Goal: Task Accomplishment & Management: Manage account settings

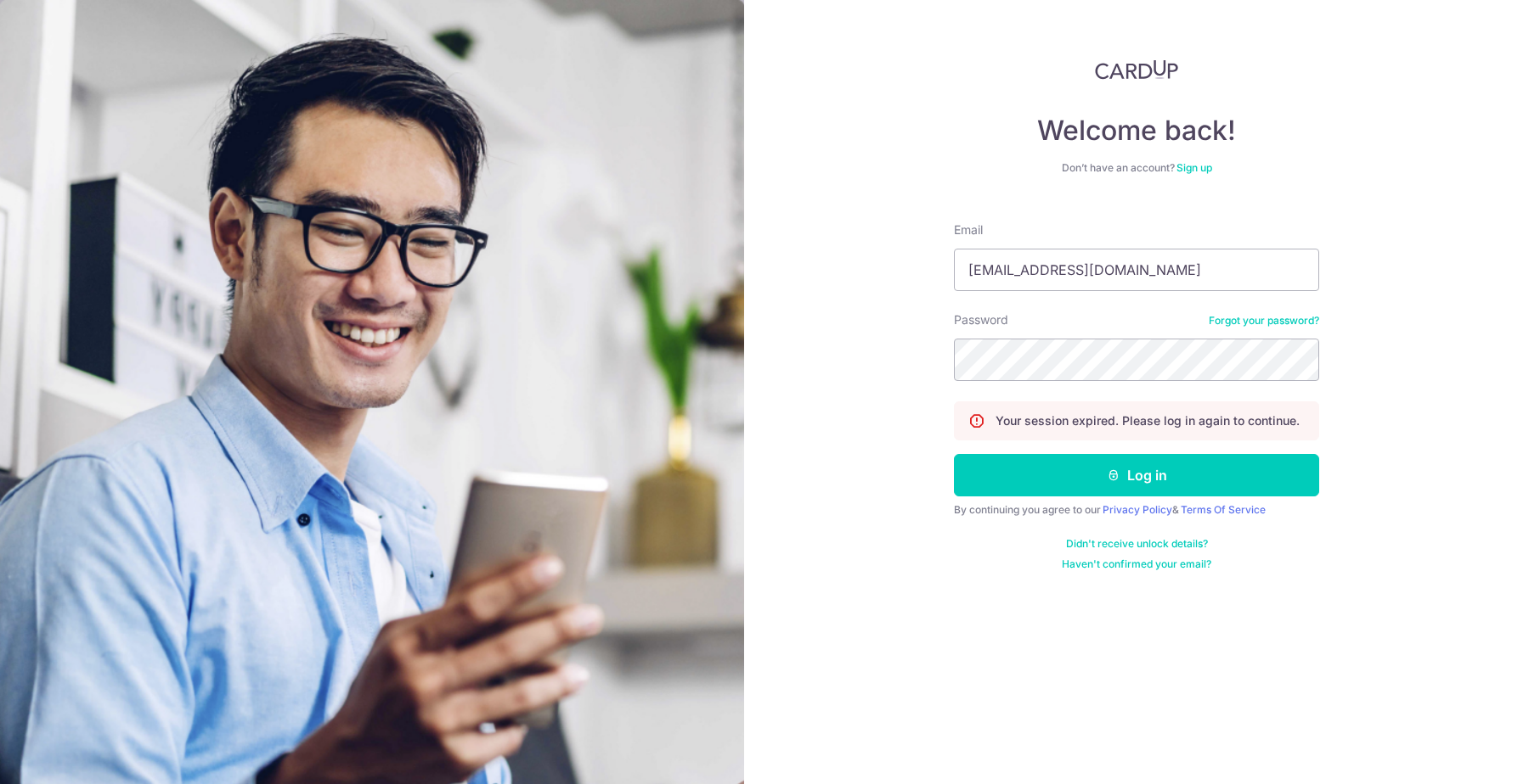
type input "[EMAIL_ADDRESS][DOMAIN_NAME]"
click at [1137, 475] on button "Log in" at bounding box center [1136, 475] width 365 height 43
click at [1052, 481] on button "Log in" at bounding box center [1136, 475] width 365 height 43
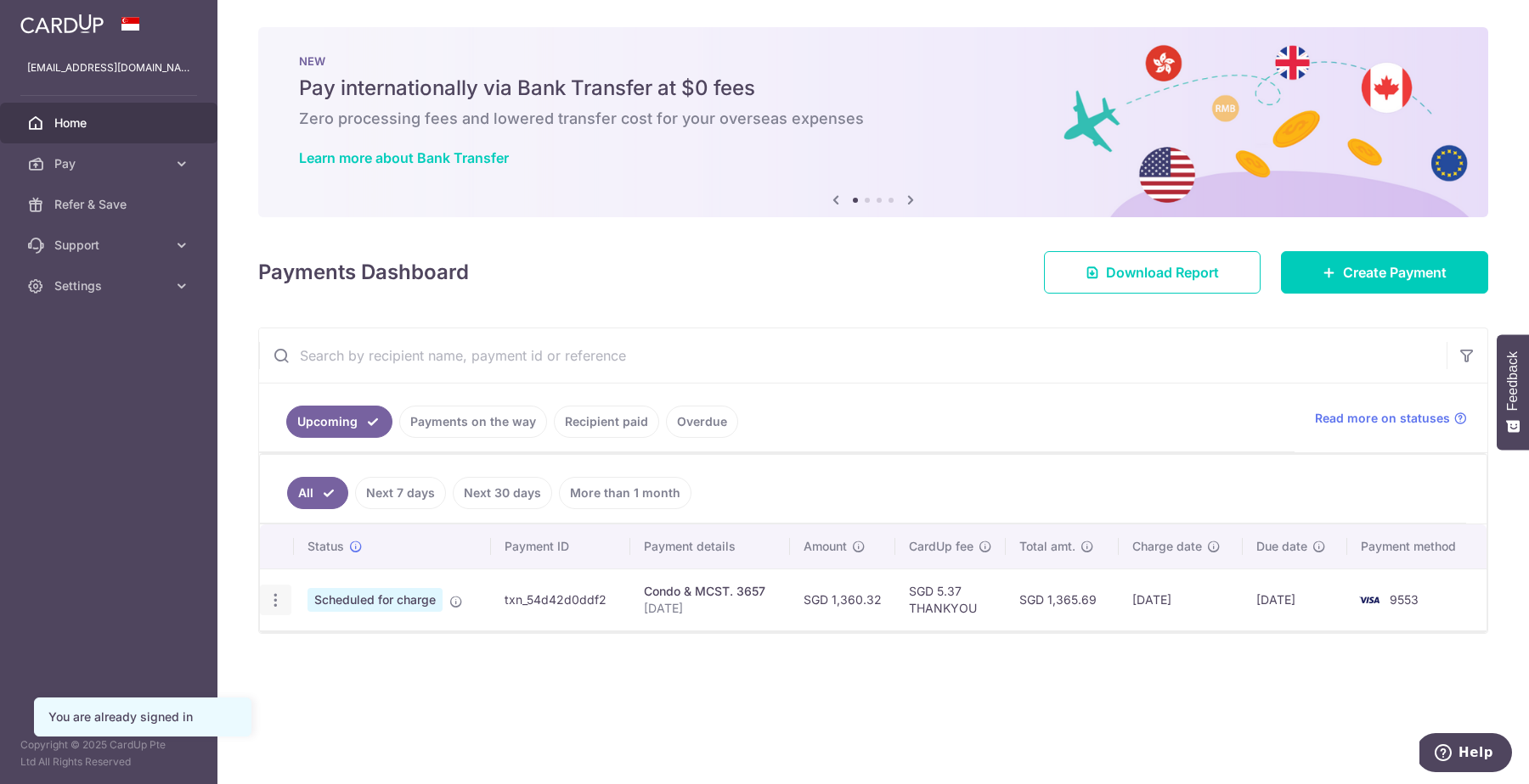
click at [288, 598] on div "Update payment Cancel payment" at bounding box center [275, 600] width 31 height 31
click at [269, 593] on icon "button" at bounding box center [275, 600] width 18 height 18
click at [327, 651] on span "Update payment" at bounding box center [366, 647] width 116 height 20
radio input "true"
type input "1,360.32"
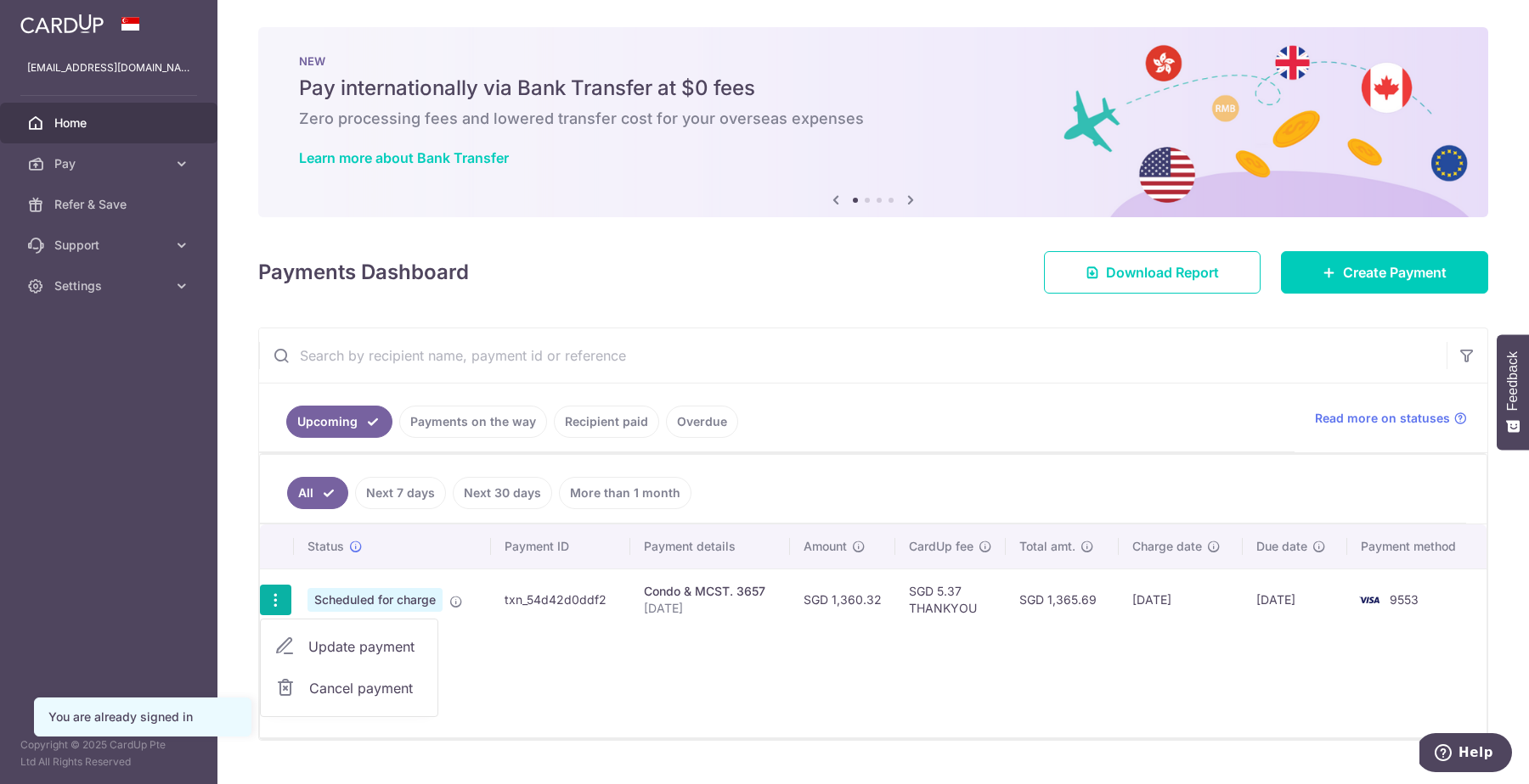
type input "07/10/2025"
type input "[DATE]"
type input "THANKYOU"
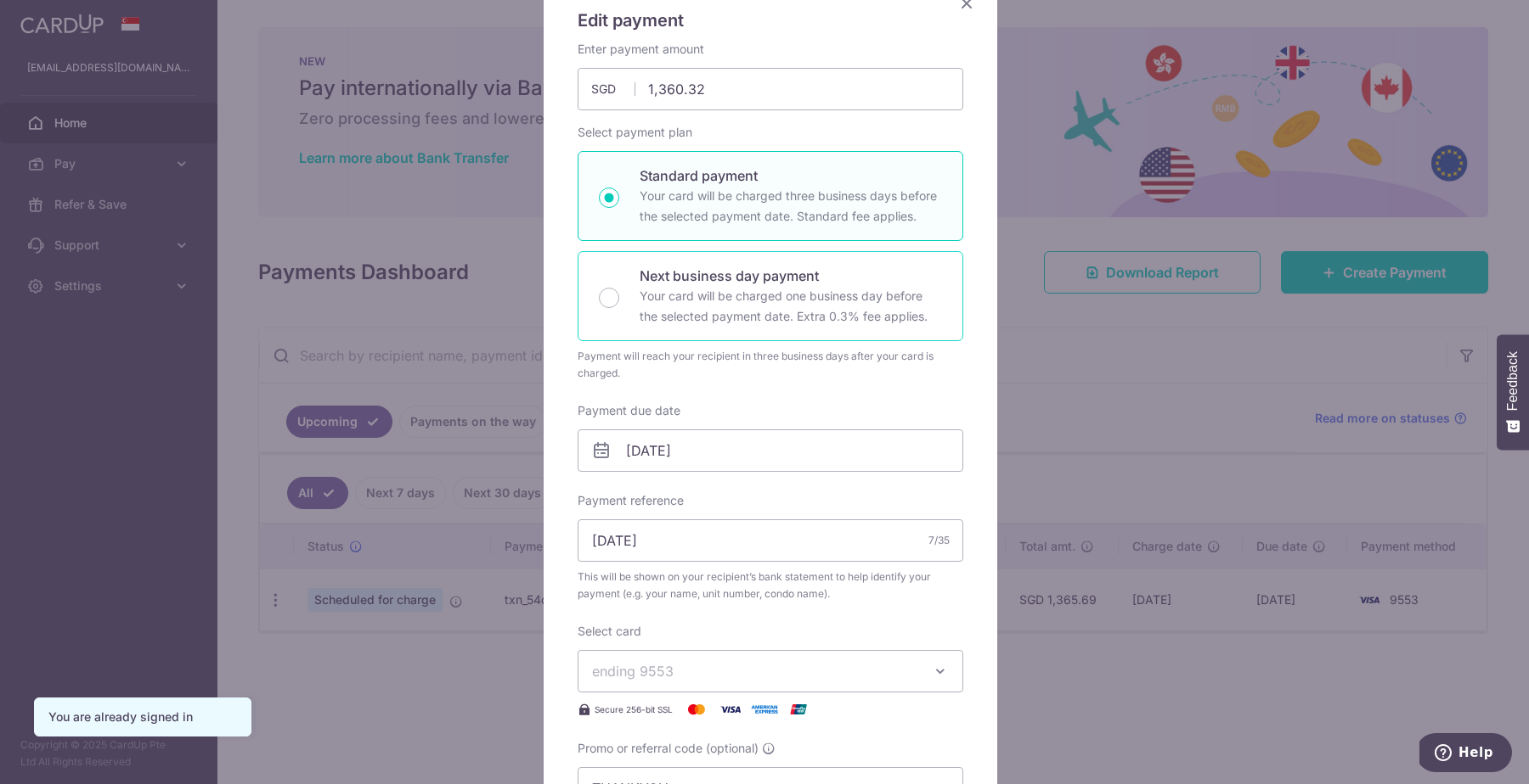
scroll to position [295, 0]
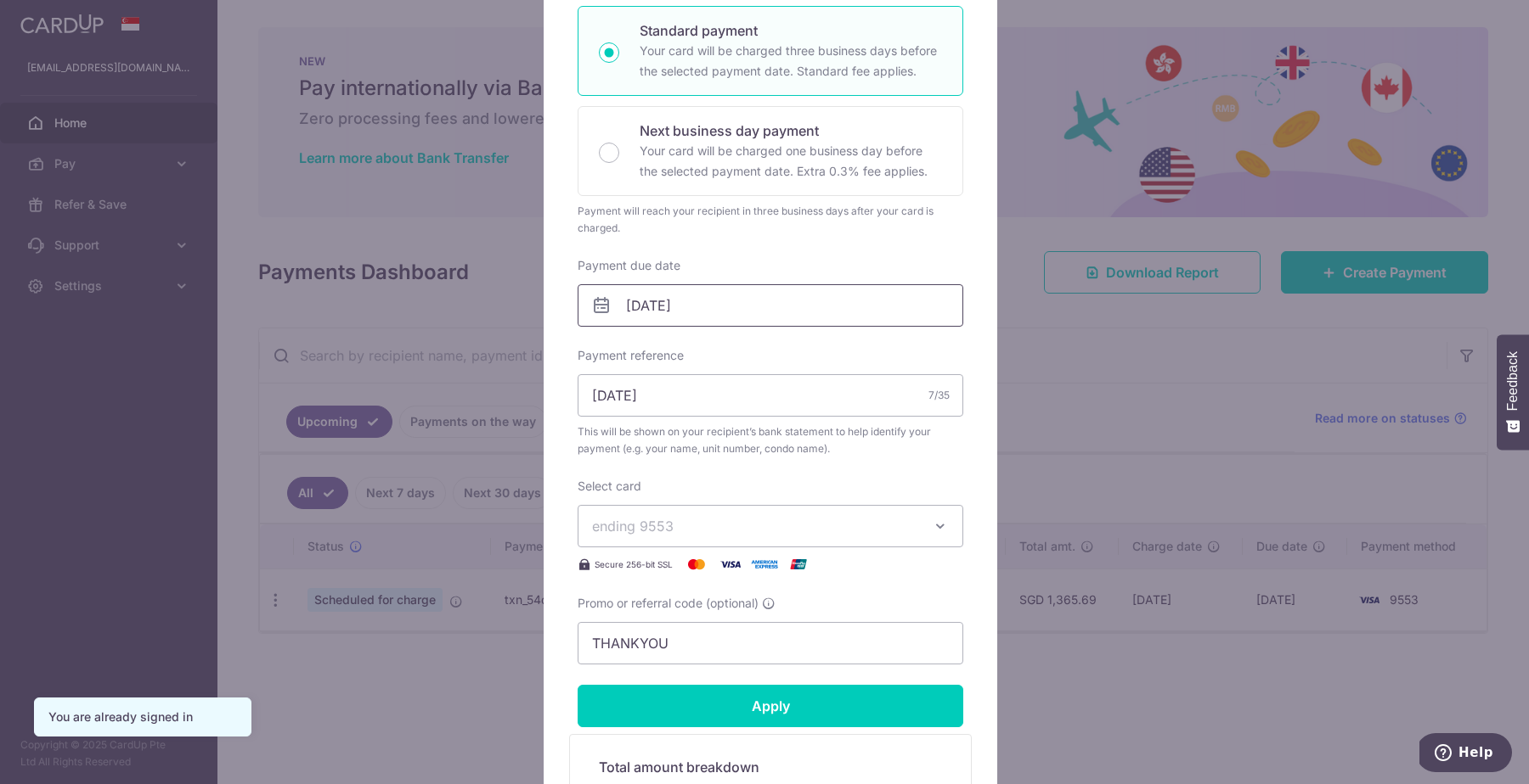
click at [734, 314] on input "07/10/2025" at bounding box center [770, 305] width 385 height 43
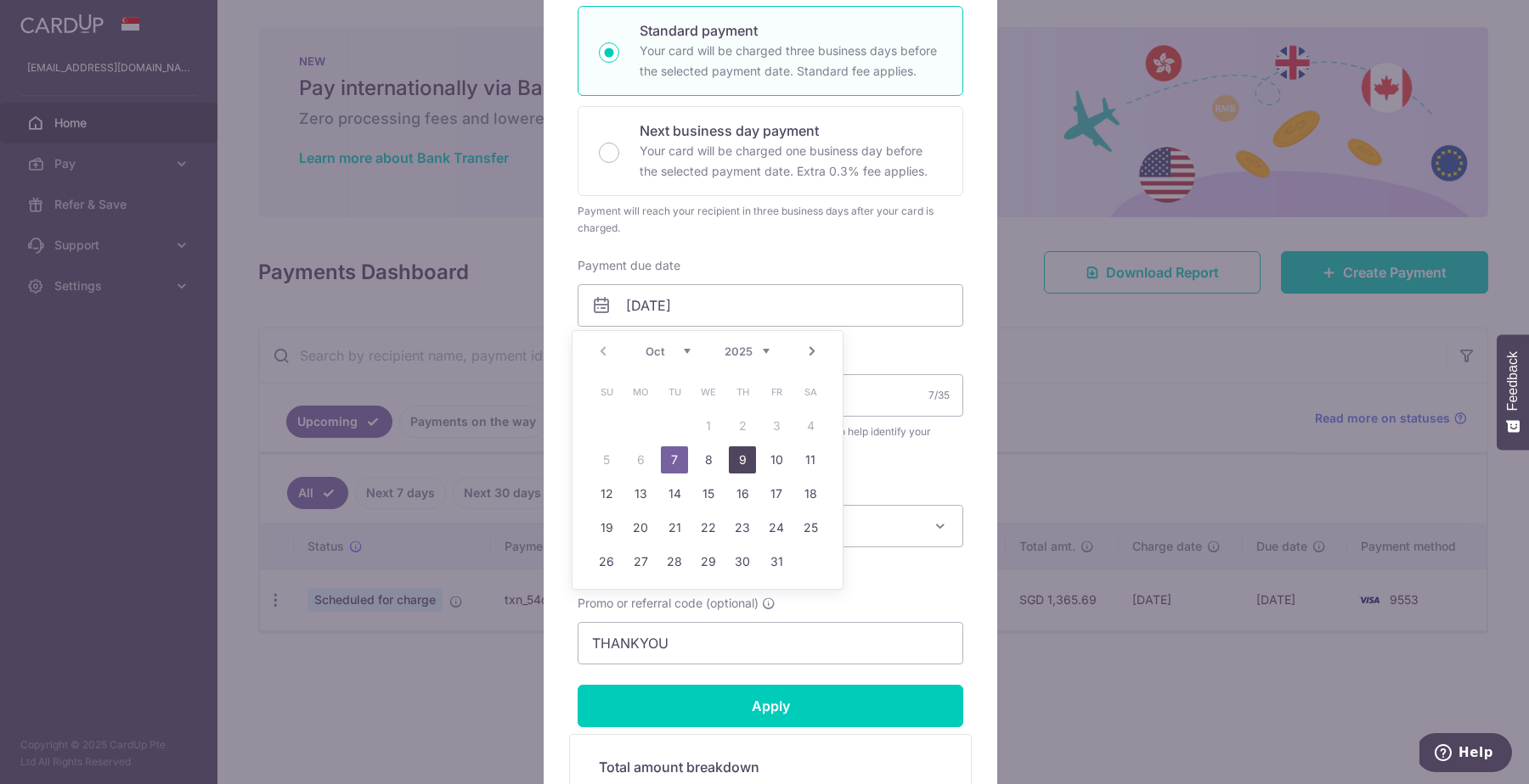
click at [737, 468] on link "9" at bounding box center [742, 460] width 27 height 27
type input "[DATE]"
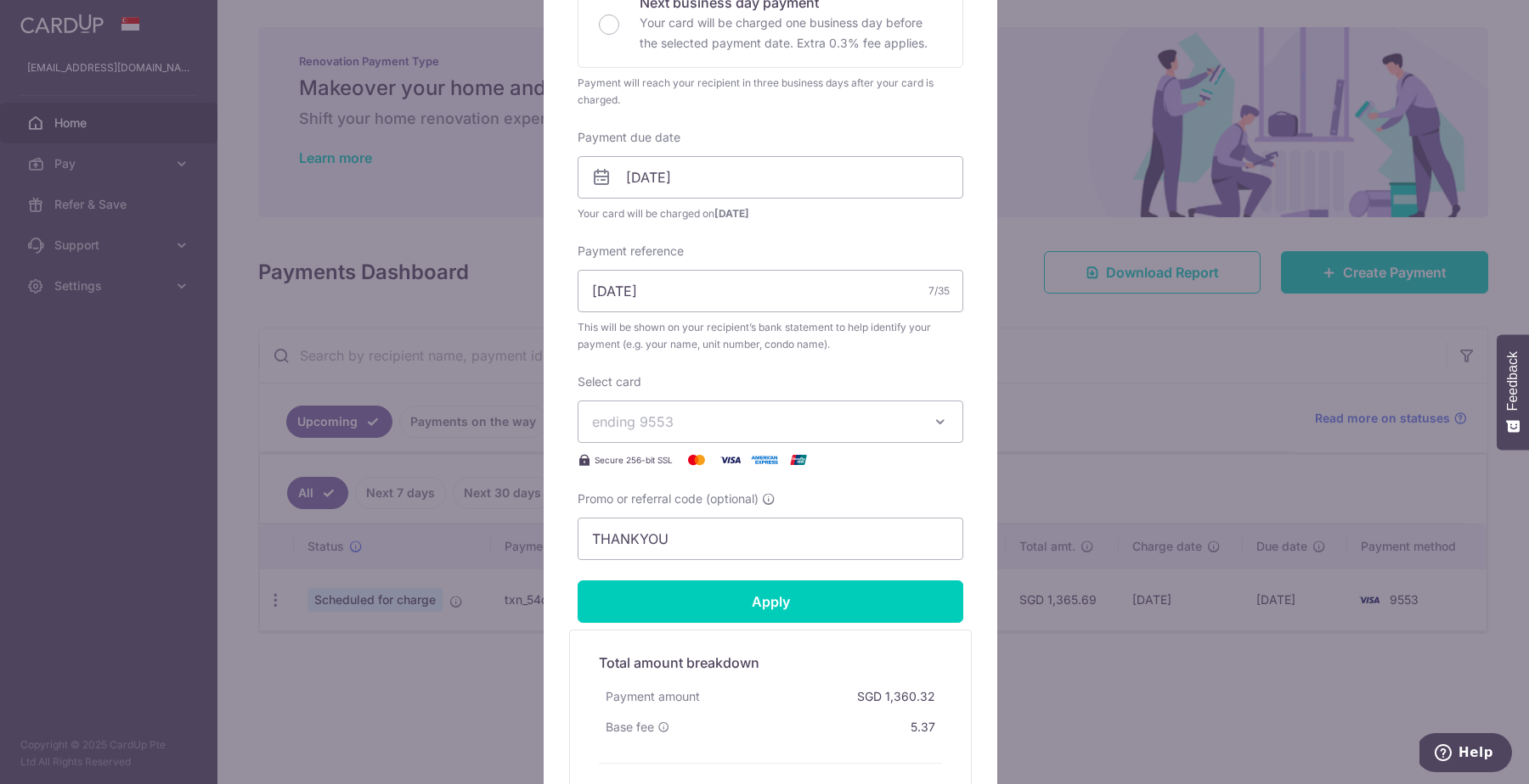
scroll to position [463, 0]
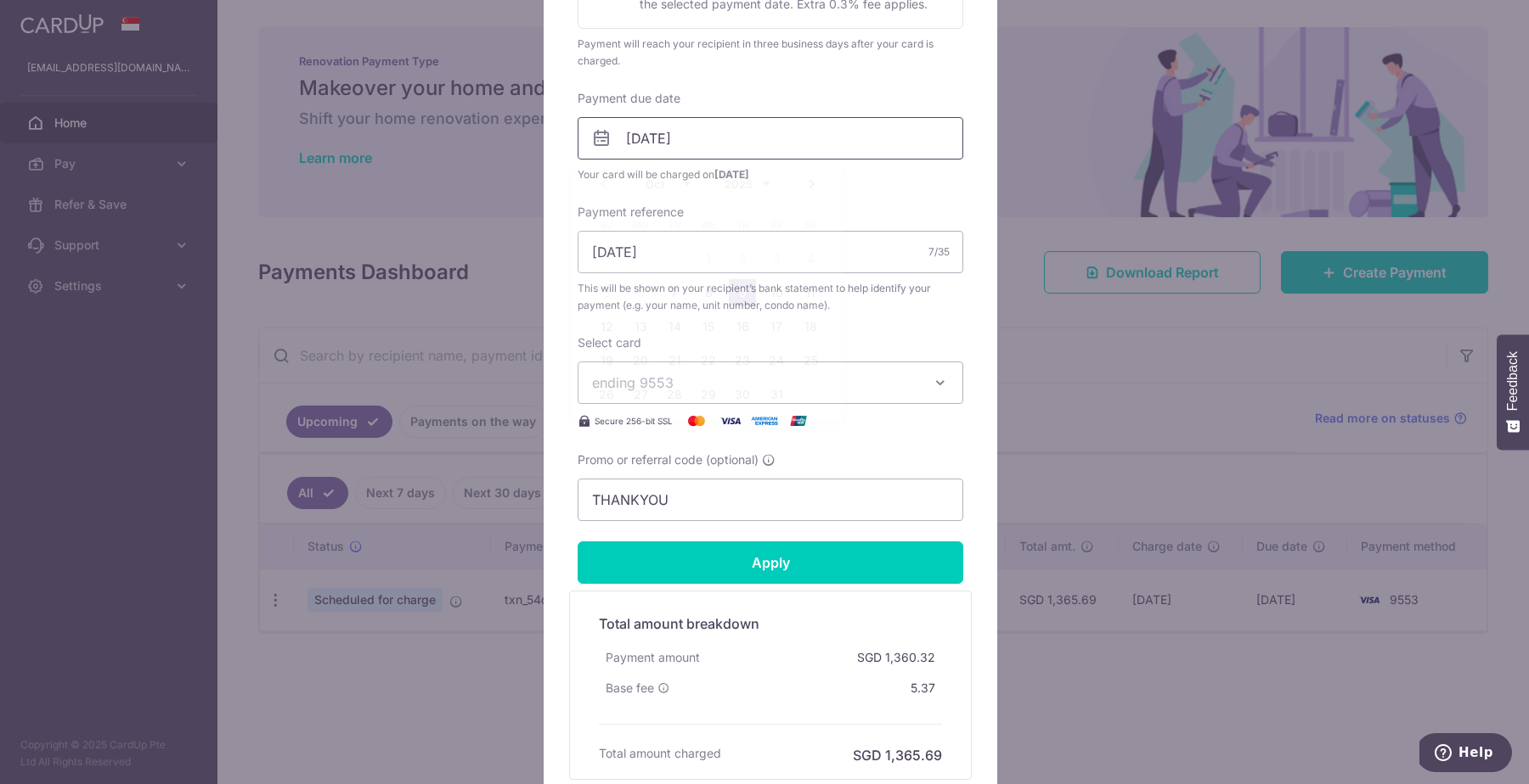
click at [716, 155] on input "[DATE]" at bounding box center [770, 139] width 385 height 43
click at [714, 102] on div "Payment due date 09/10/2025 Your card will be charged on 06/10/2025" at bounding box center [770, 137] width 385 height 94
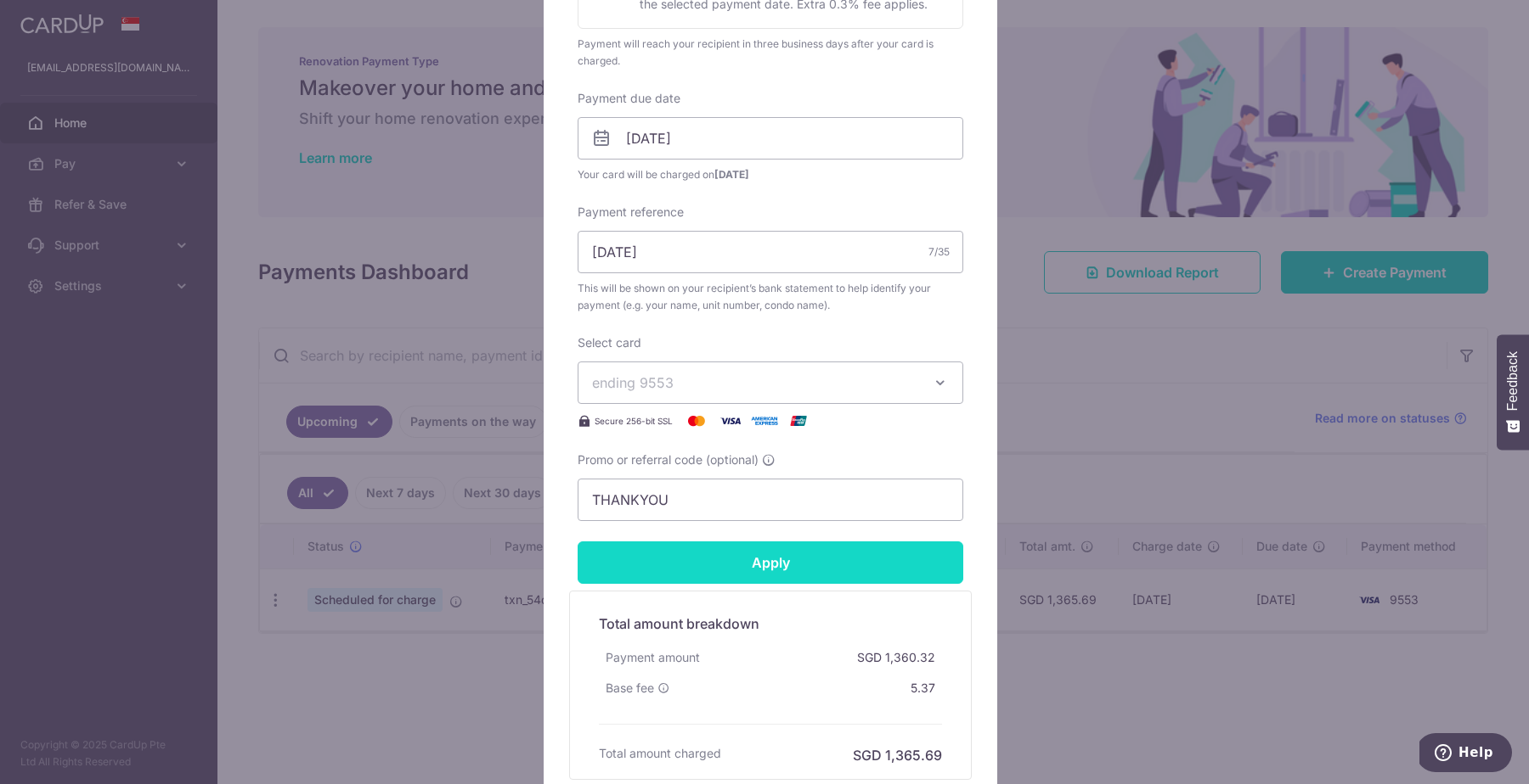
click at [714, 553] on input "Apply" at bounding box center [770, 563] width 385 height 43
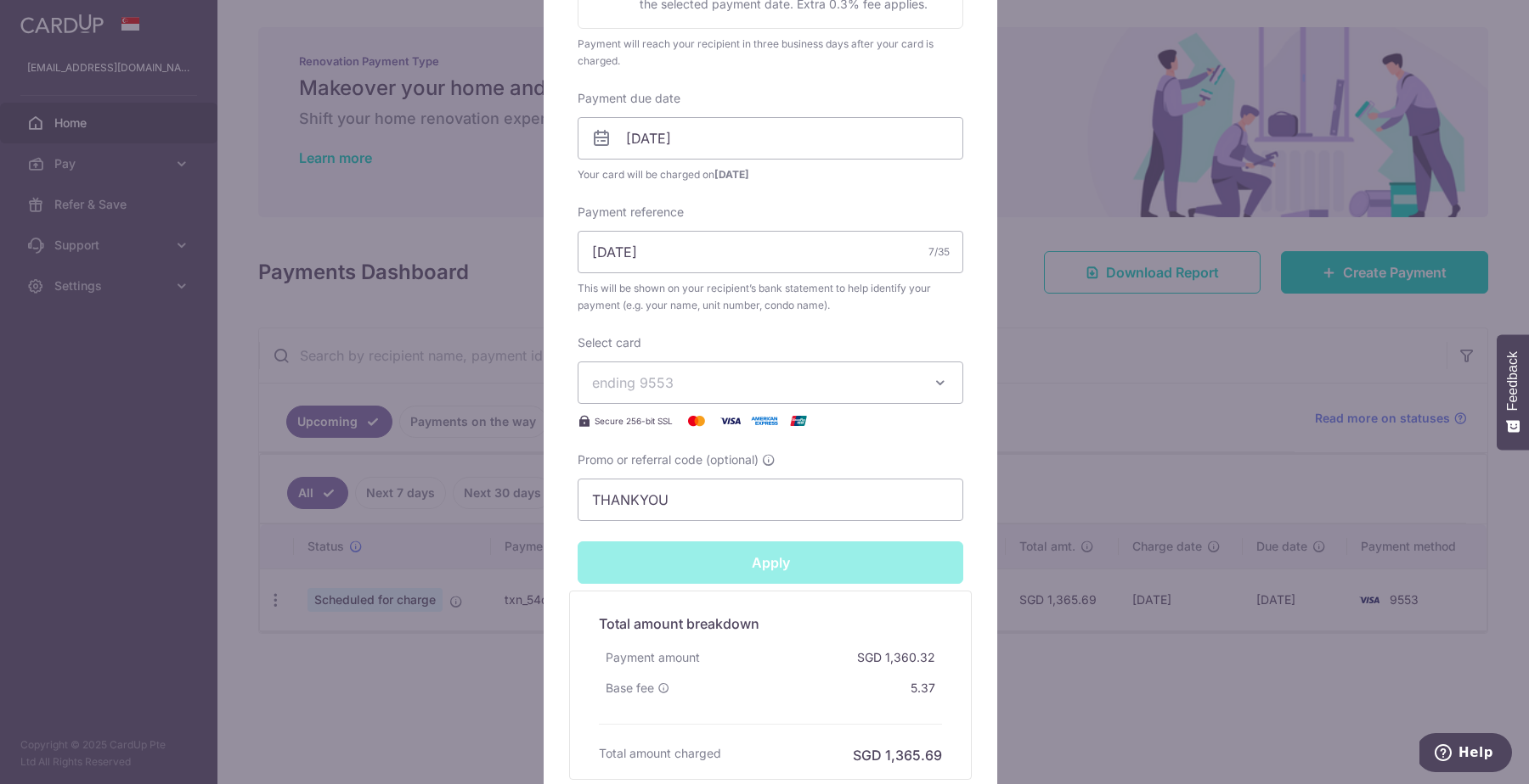
type input "Successfully Applied"
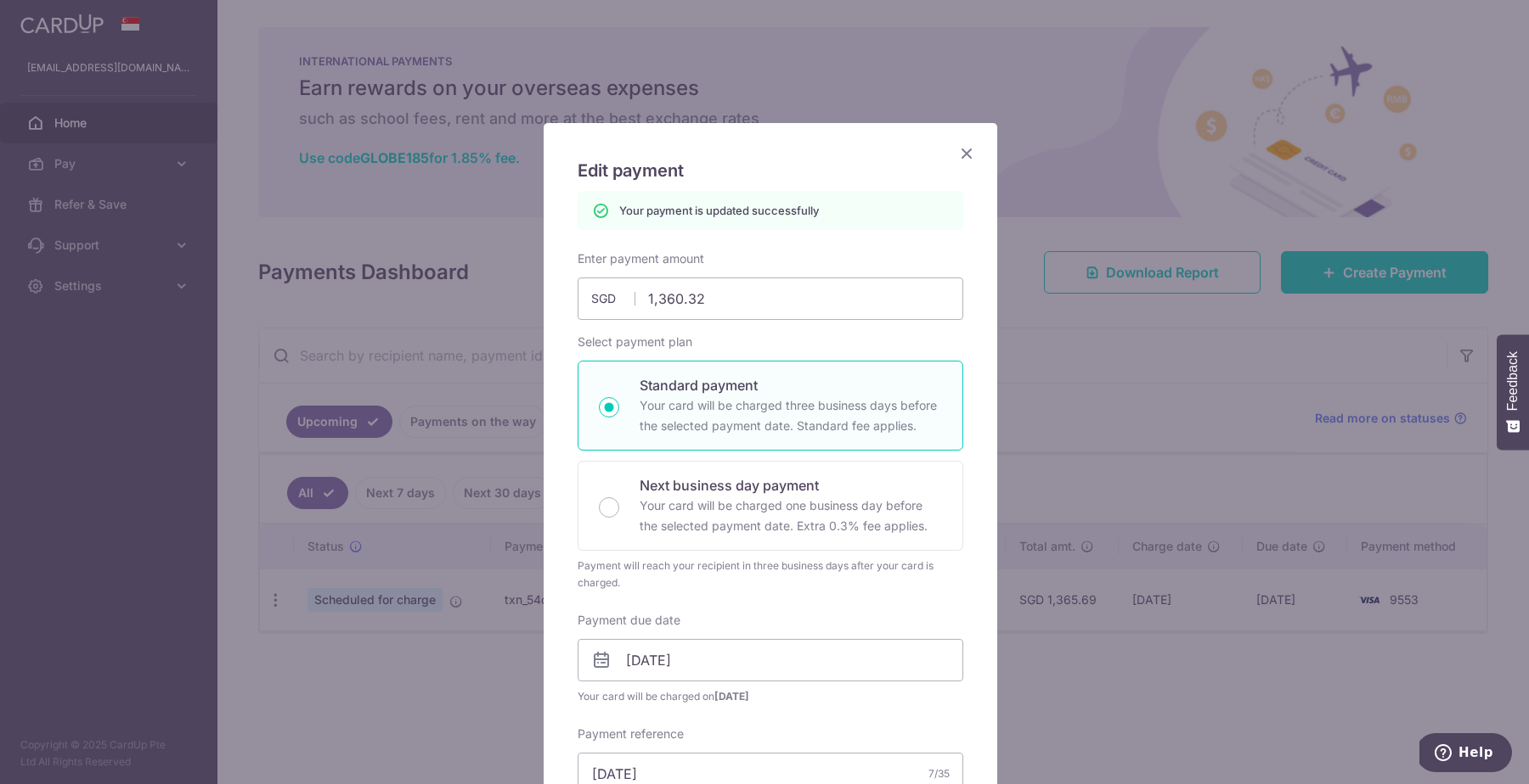
scroll to position [0, 0]
click at [961, 151] on icon "Close" at bounding box center [967, 153] width 20 height 21
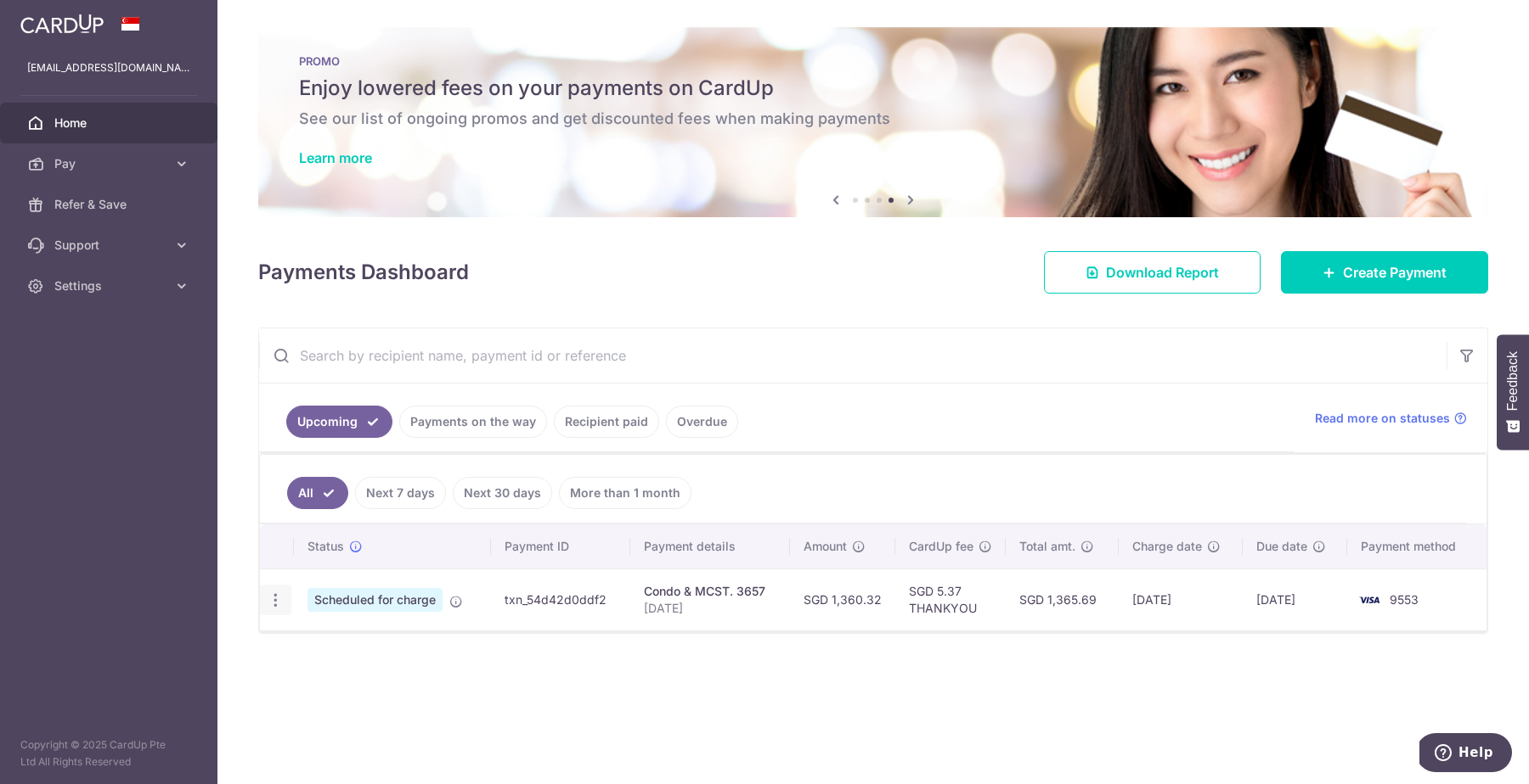
click at [269, 597] on icon "button" at bounding box center [275, 600] width 18 height 18
click at [318, 650] on span "Update payment" at bounding box center [366, 647] width 116 height 20
radio input "true"
type input "1,360.32"
type input "[DATE]"
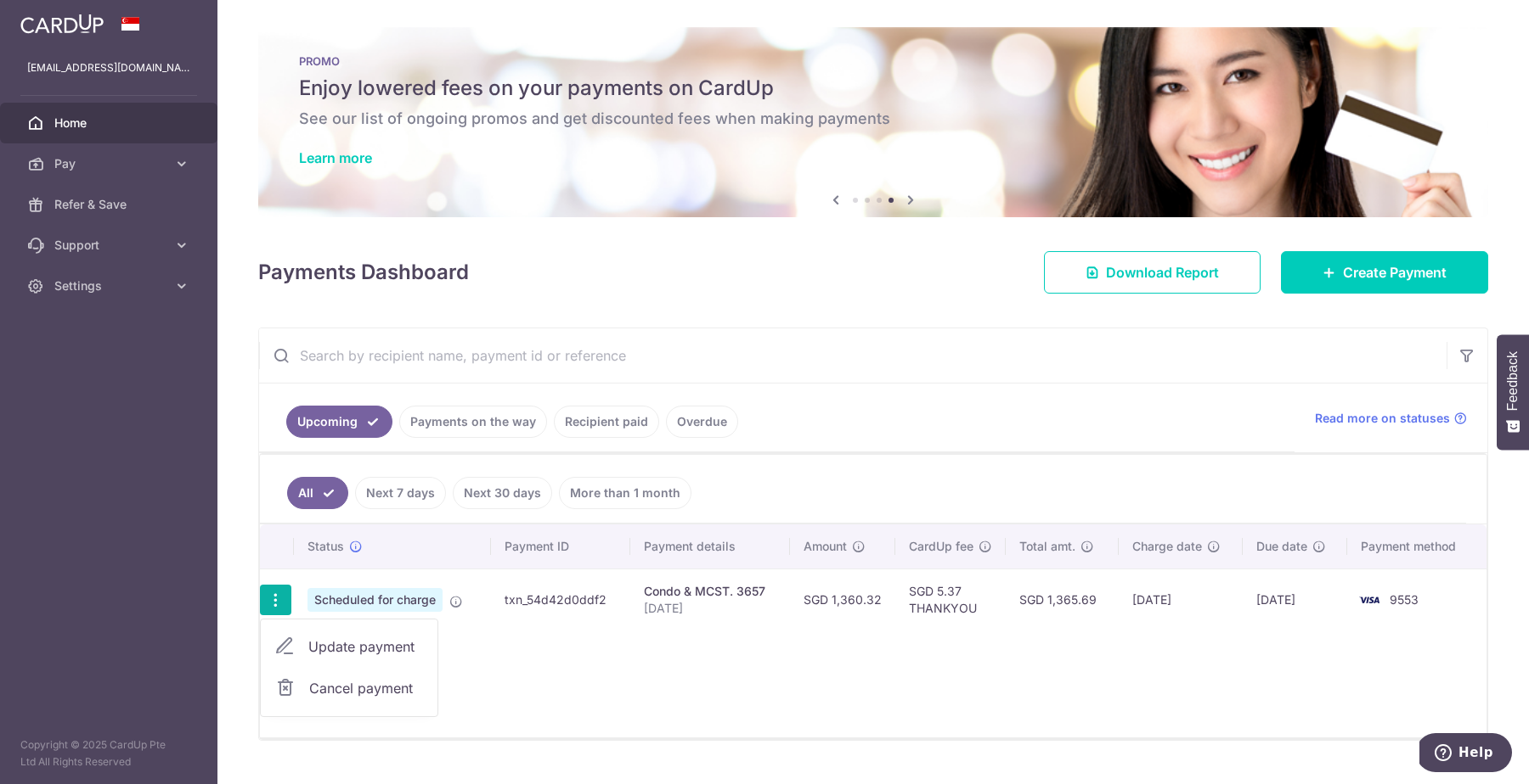
type input "[DATE]"
type input "THANKYOU"
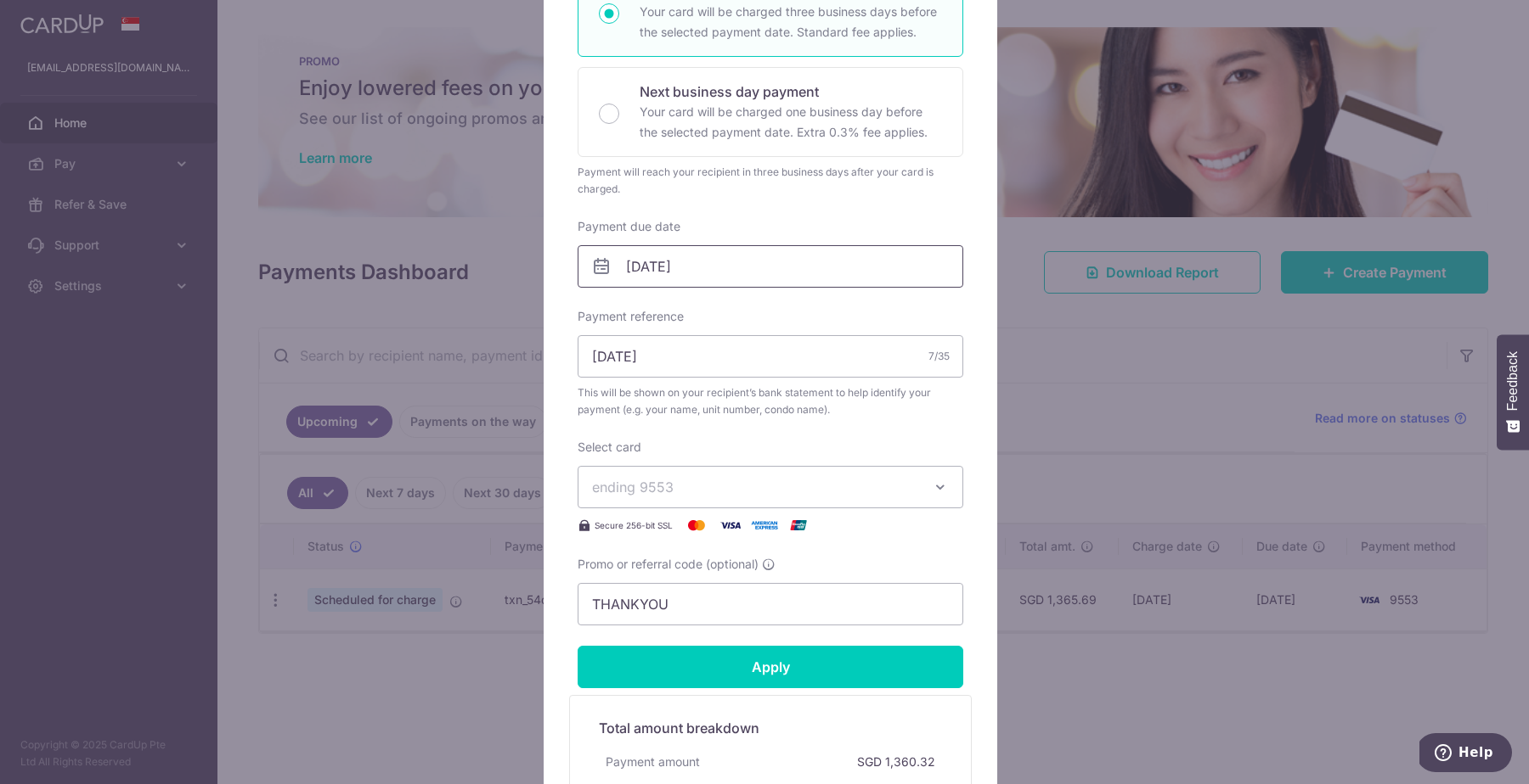
scroll to position [300, 0]
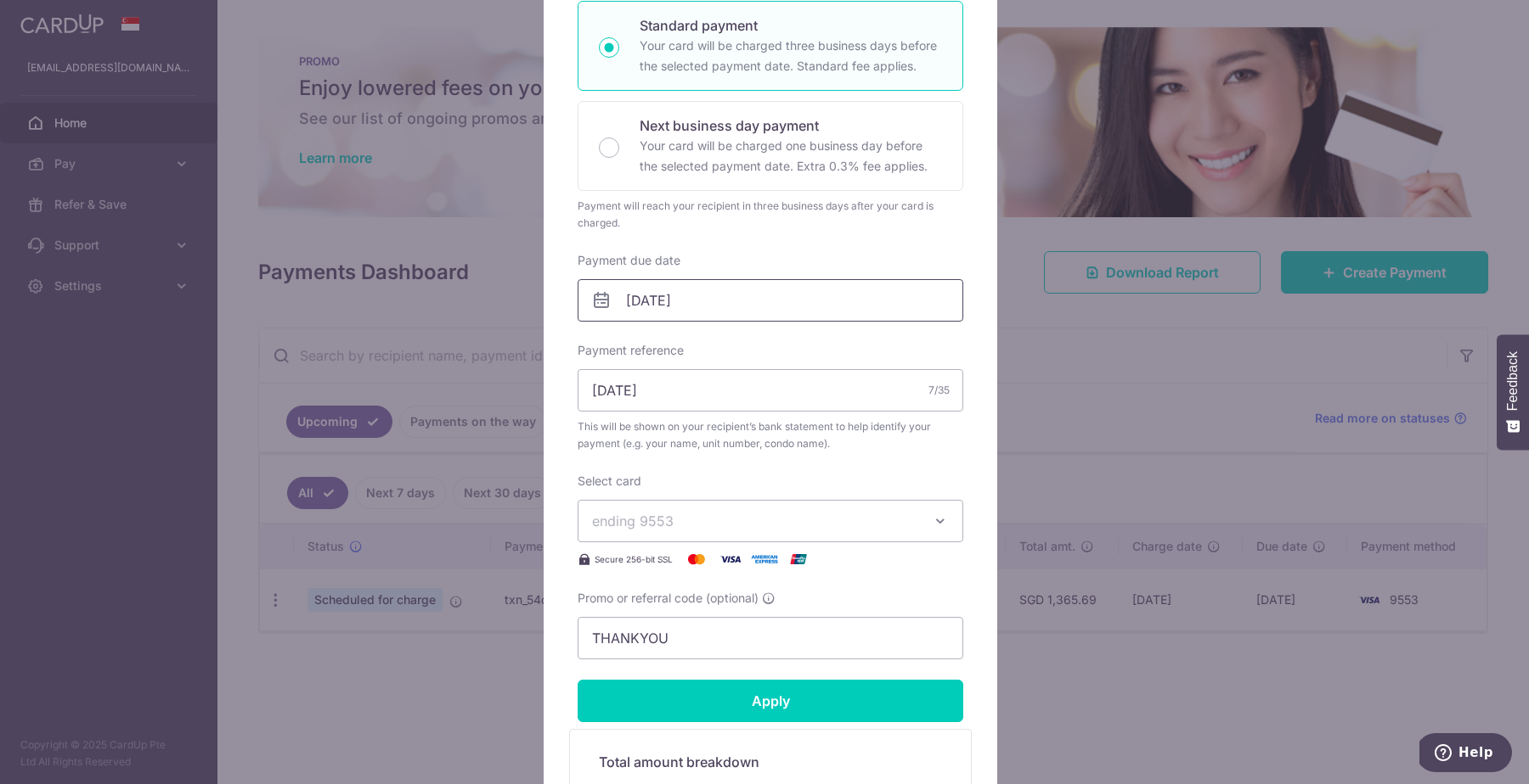
click at [806, 305] on input "[DATE]" at bounding box center [770, 300] width 385 height 43
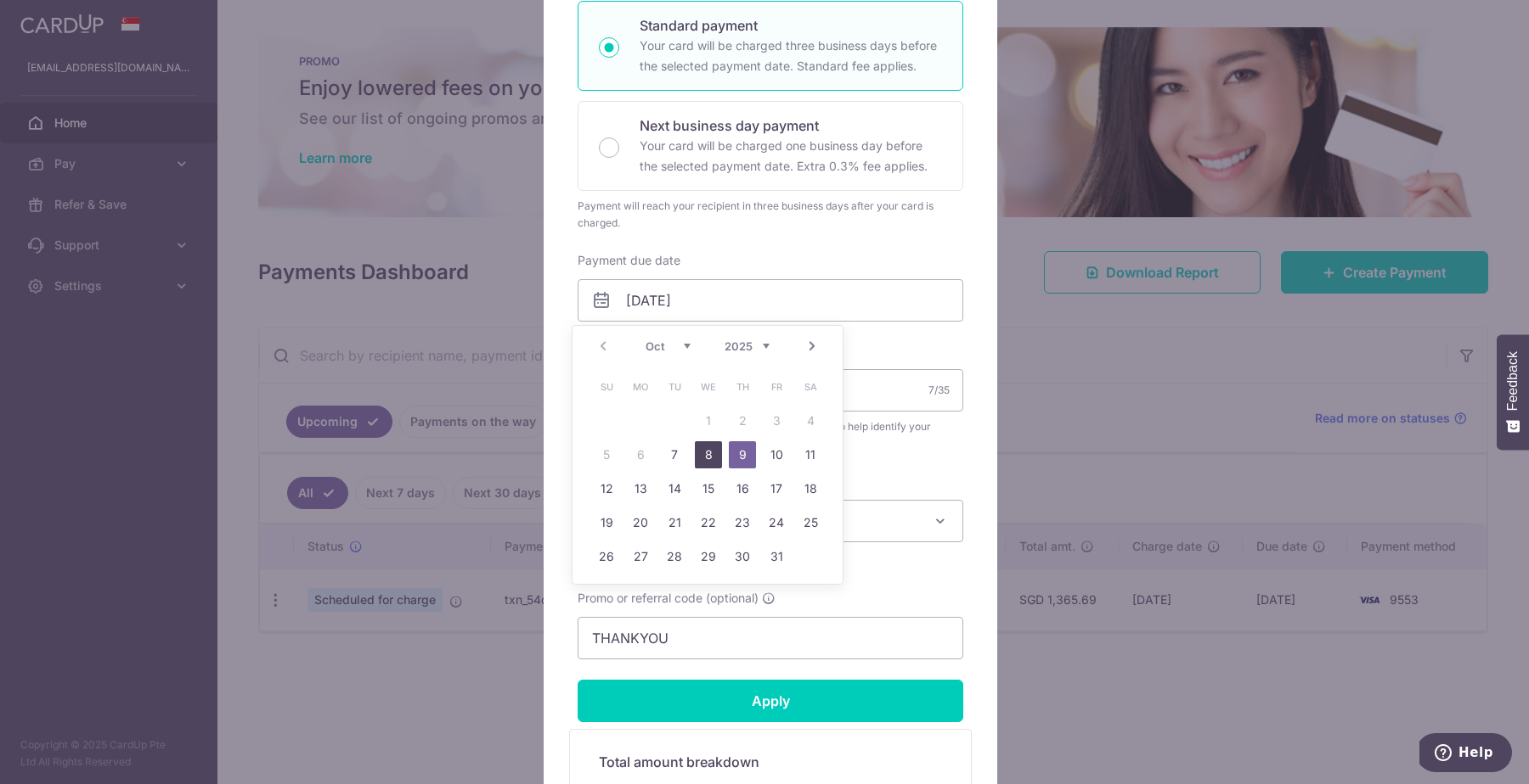
click at [704, 450] on link "8" at bounding box center [708, 455] width 27 height 27
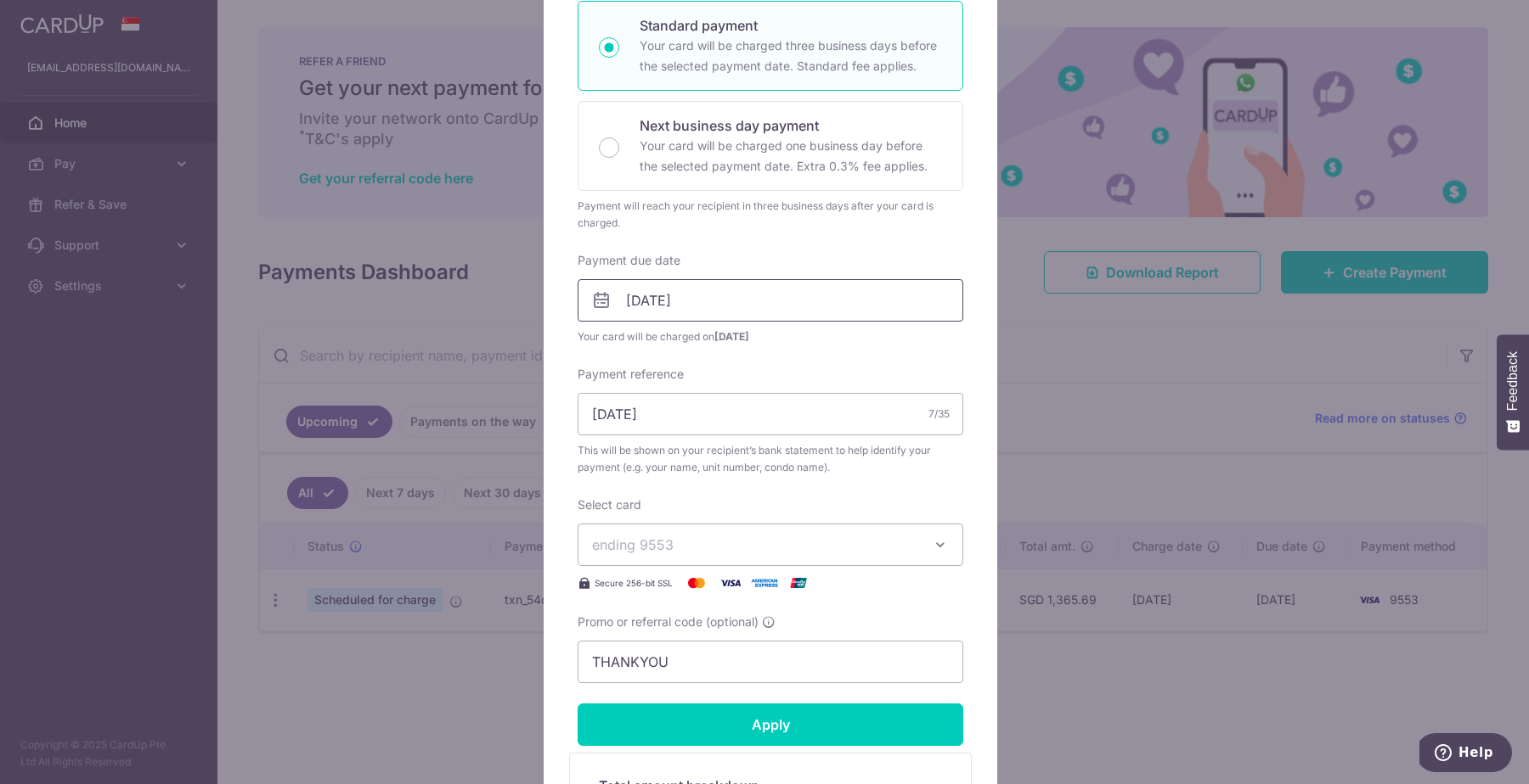
click at [797, 311] on input "[DATE]" at bounding box center [770, 300] width 385 height 43
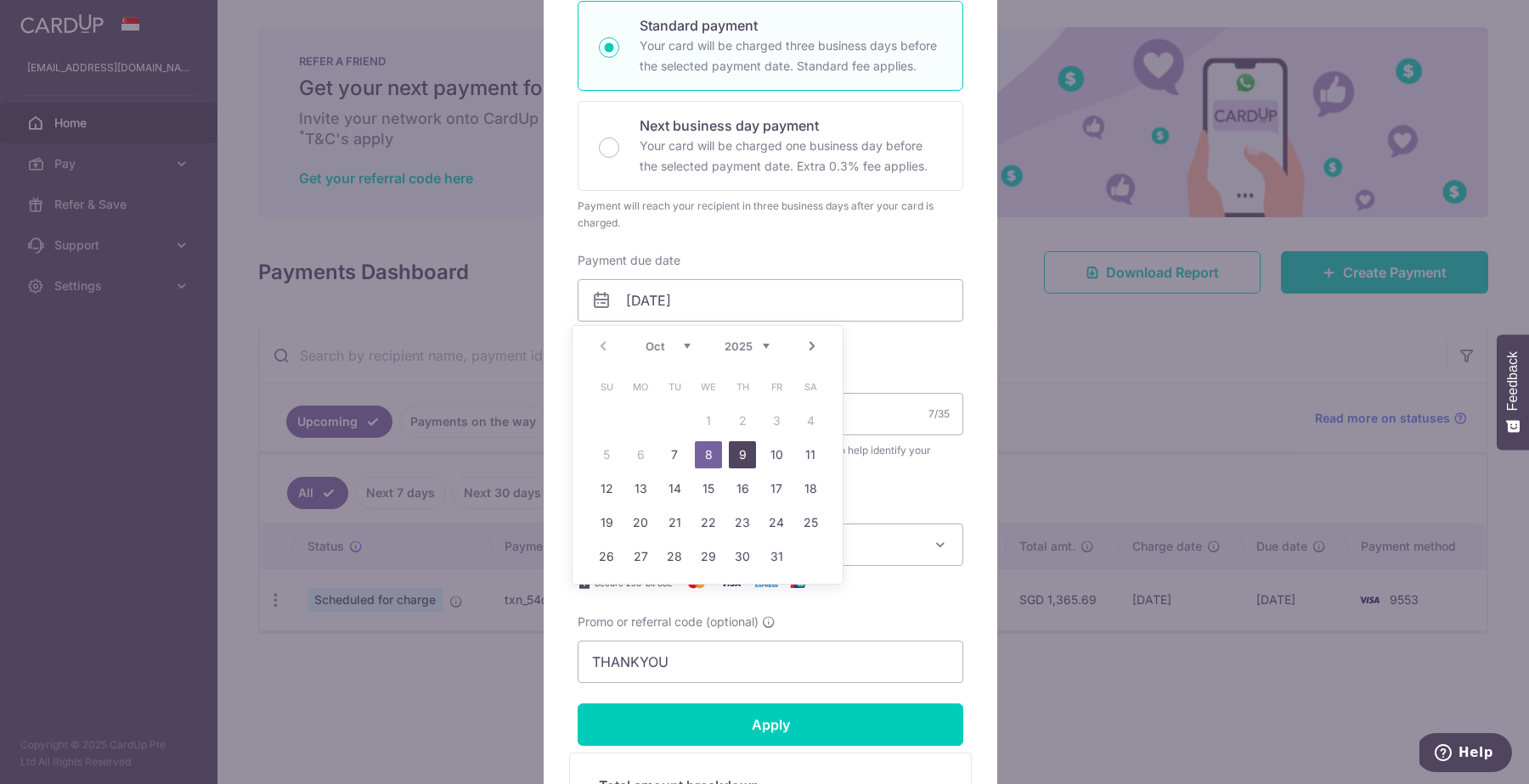
click at [739, 452] on link "9" at bounding box center [742, 455] width 27 height 27
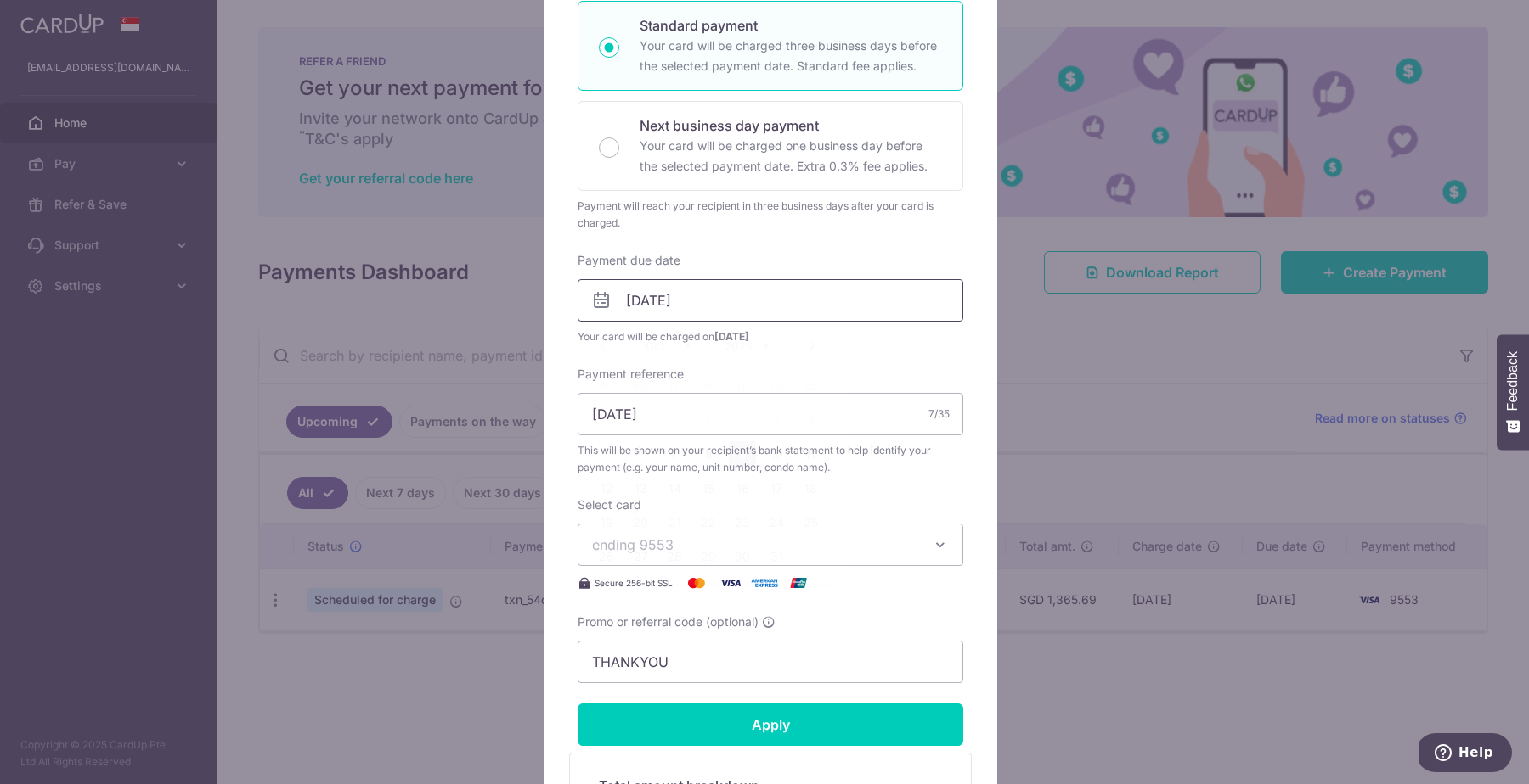
click at [761, 312] on input "[DATE]" at bounding box center [770, 300] width 385 height 43
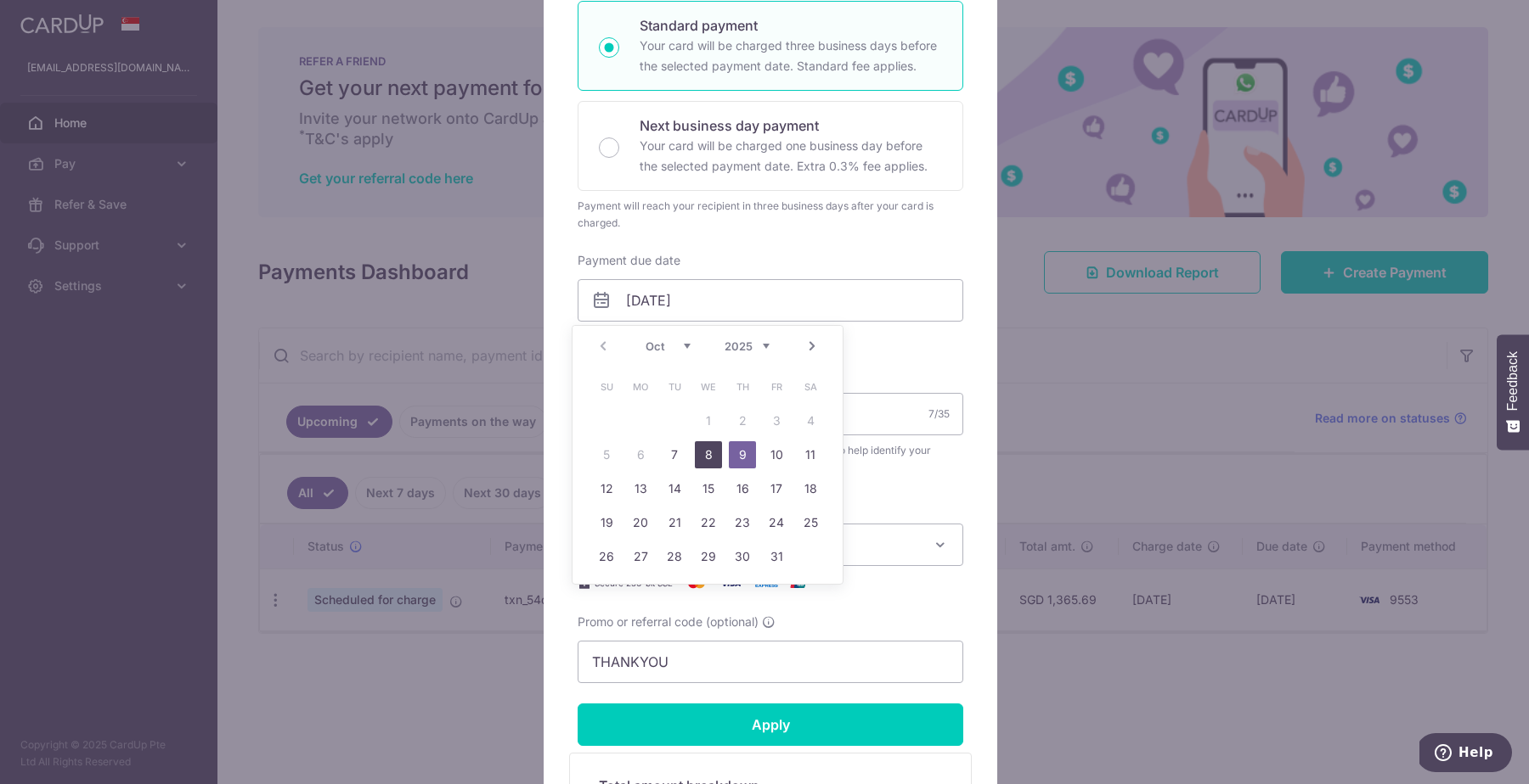
click at [706, 452] on link "8" at bounding box center [708, 455] width 27 height 27
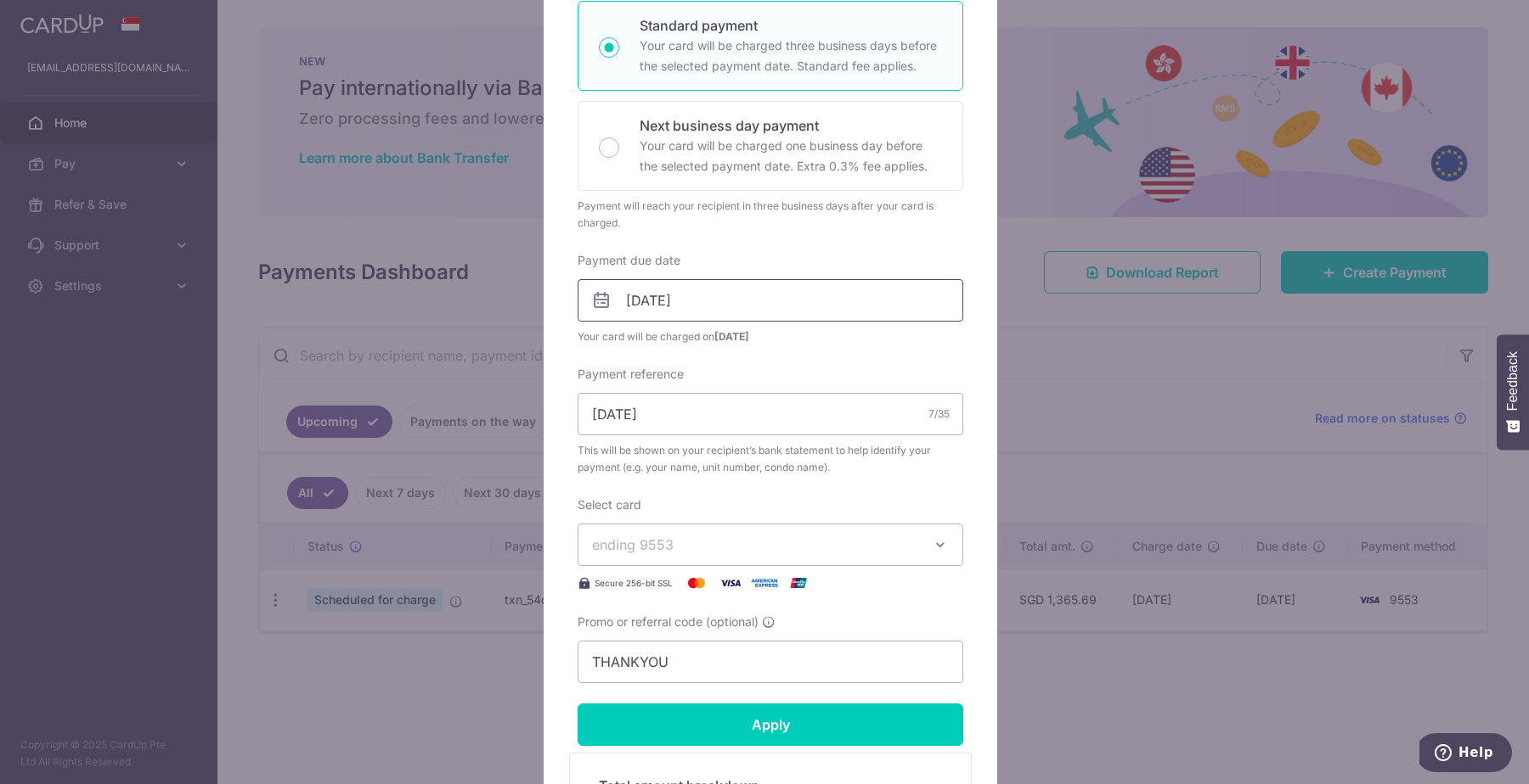
click at [853, 311] on input "[DATE]" at bounding box center [770, 300] width 385 height 43
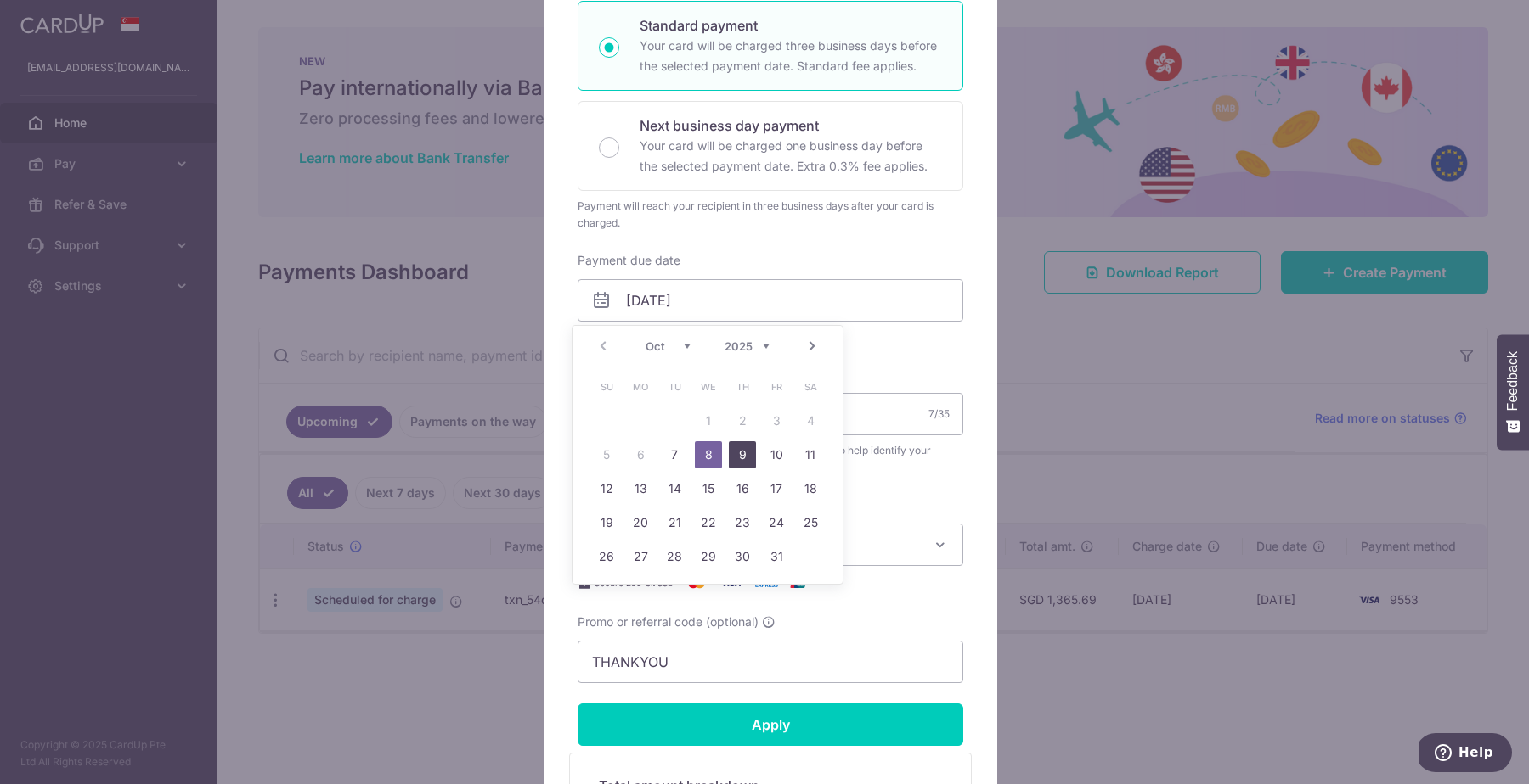
click at [732, 453] on link "9" at bounding box center [742, 455] width 27 height 27
type input "[DATE]"
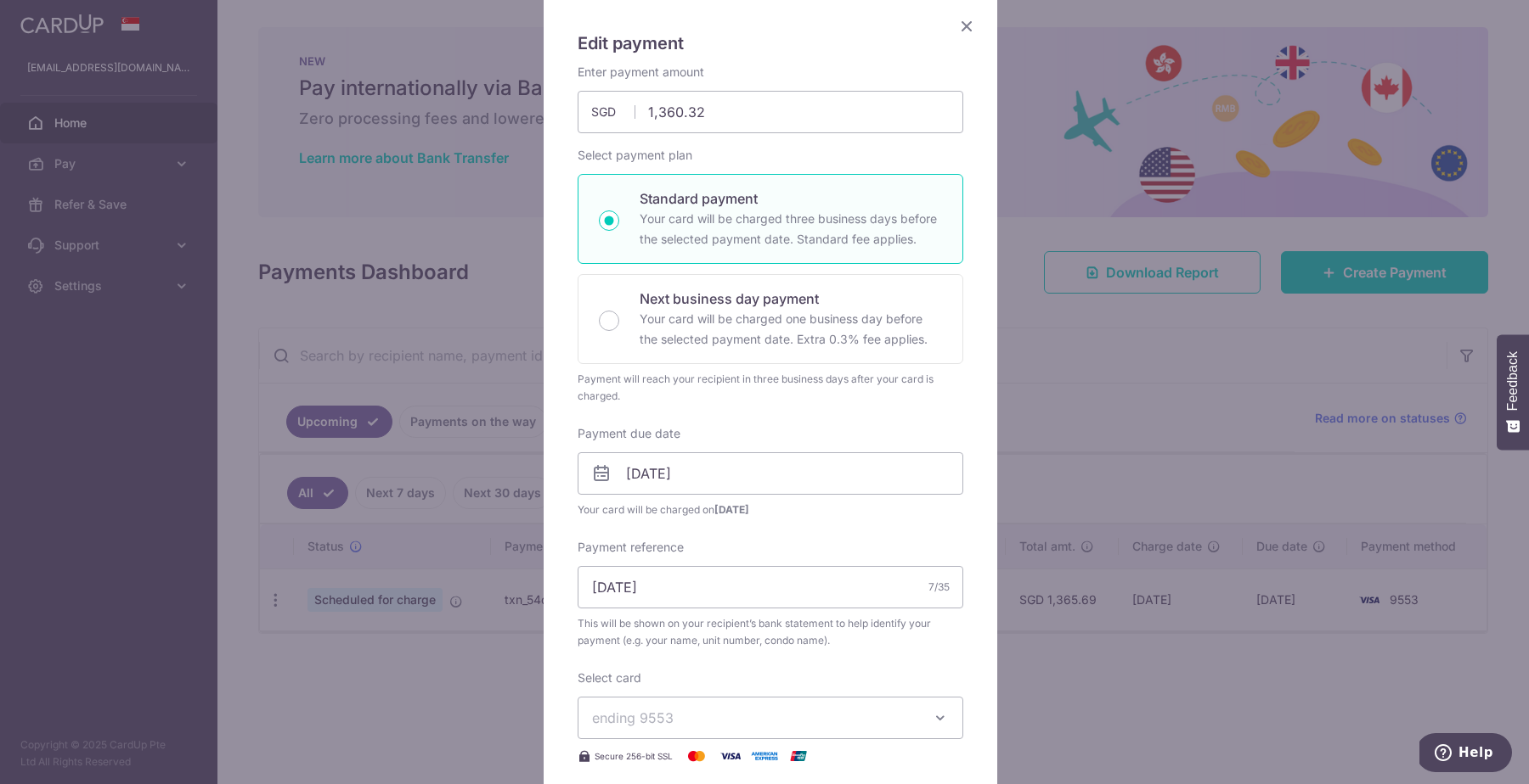
scroll to position [42, 0]
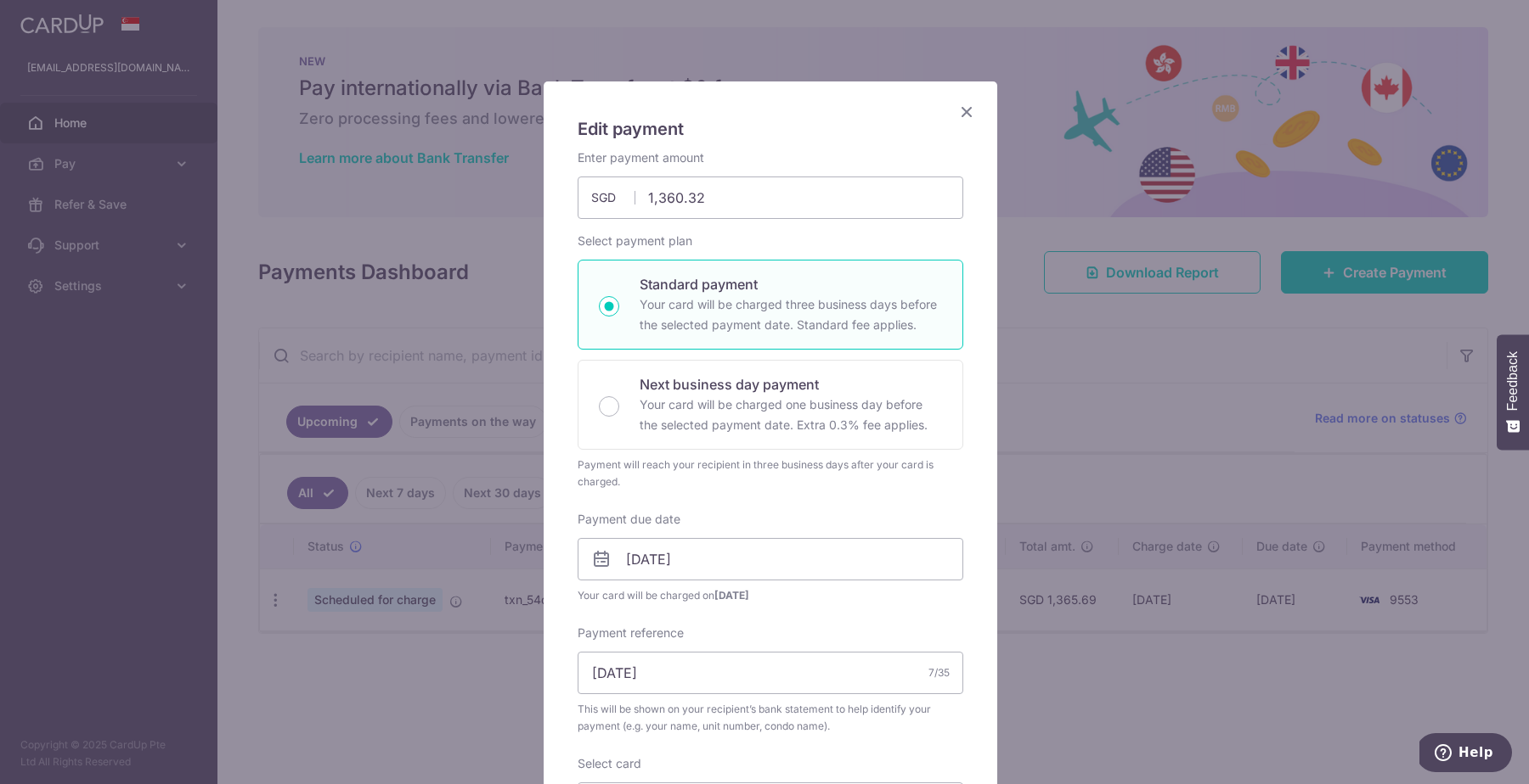
click at [956, 117] on icon "Close" at bounding box center [967, 111] width 20 height 21
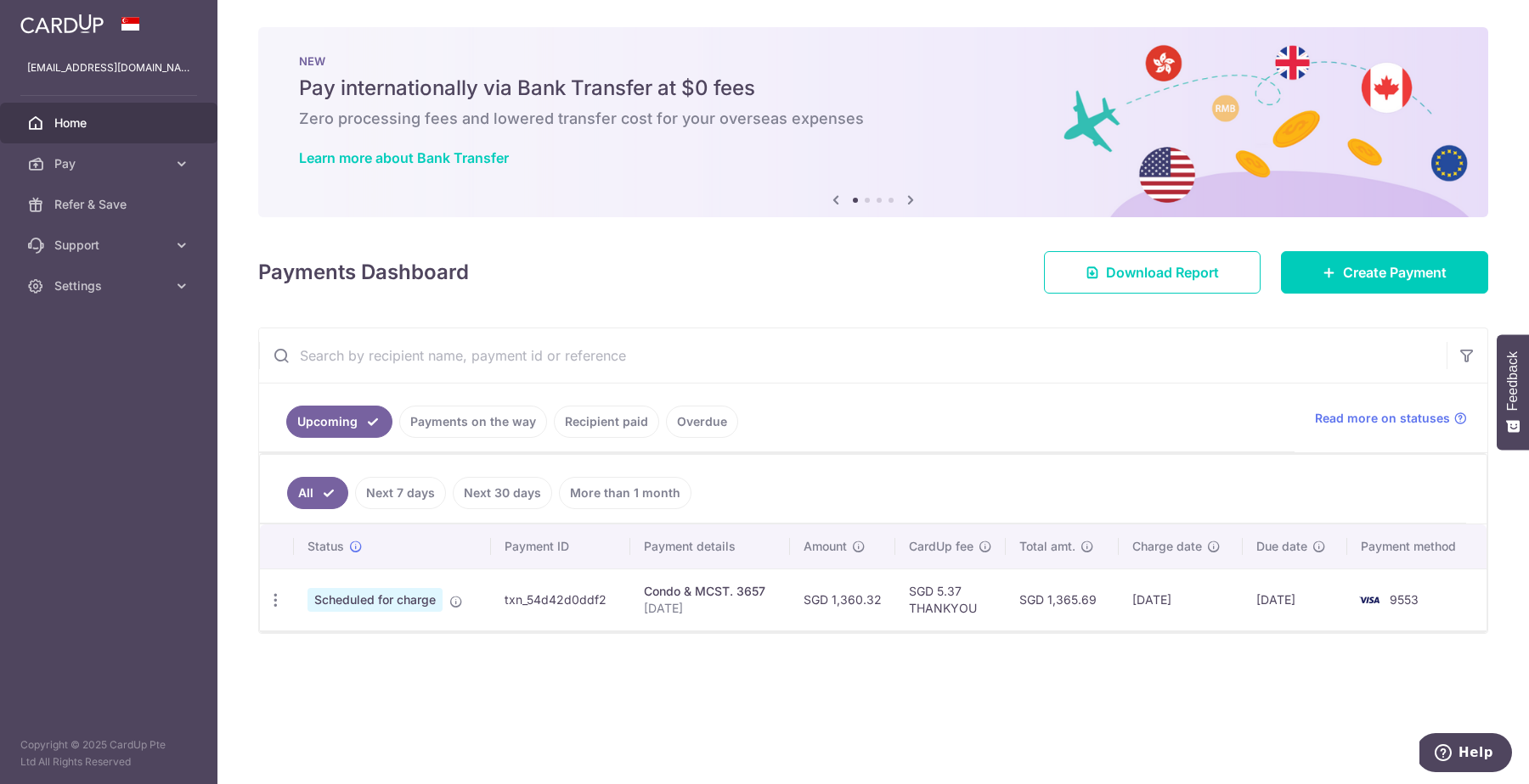
click at [969, 406] on ul "Upcoming Payments on the way Recipient paid Overdue" at bounding box center [776, 418] width 1035 height 69
click at [952, 357] on input "text" at bounding box center [852, 355] width 1187 height 54
